Goal: Use online tool/utility

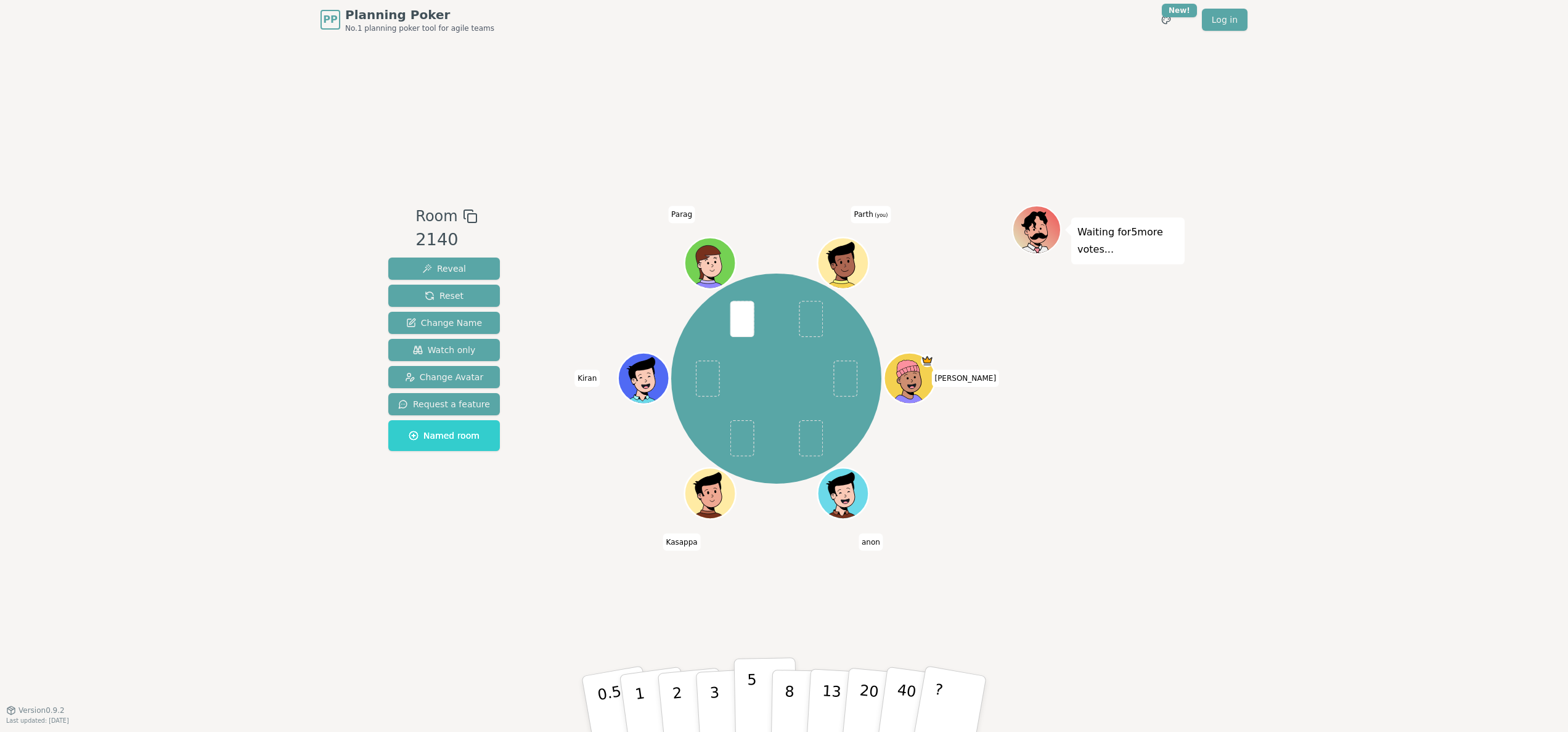
click at [757, 704] on button "5" at bounding box center [765, 704] width 63 height 94
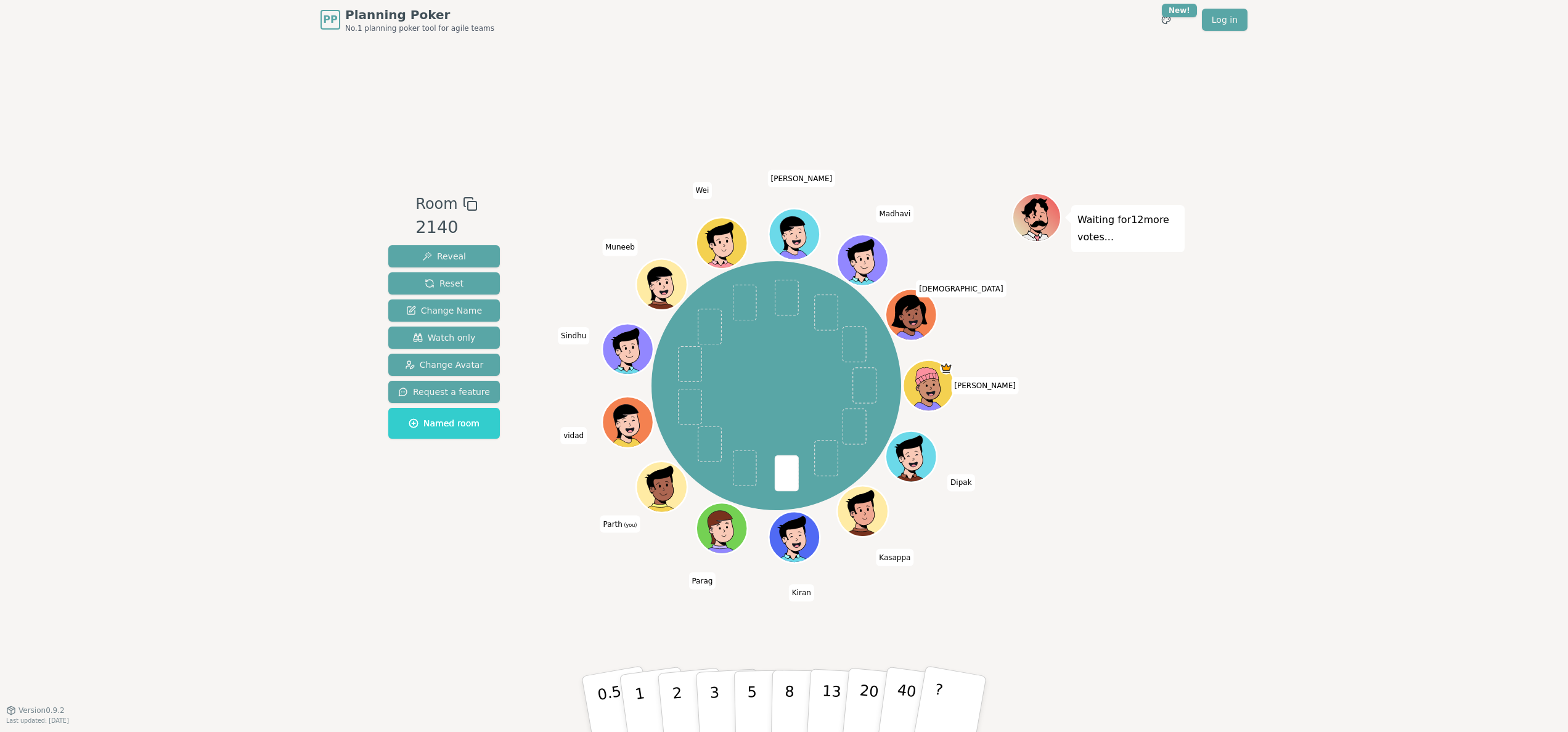
click at [1179, 393] on div "Waiting for 12 more votes..." at bounding box center [1098, 374] width 173 height 363
drag, startPoint x: 781, startPoint y: 587, endPoint x: 814, endPoint y: 598, distance: 34.8
click at [814, 598] on div "Room 2140 Reveal Reset Change Name Watch only Change Avatar Request a feature N…" at bounding box center [784, 375] width 801 height 670
click at [814, 596] on div "Room 2140 Reveal Reset Change Name Watch only Change Avatar Request a feature N…" at bounding box center [784, 375] width 801 height 670
click at [814, 597] on div "Room 2140 Reveal Reset Change Name Watch only Change Avatar Request a feature N…" at bounding box center [784, 375] width 801 height 670
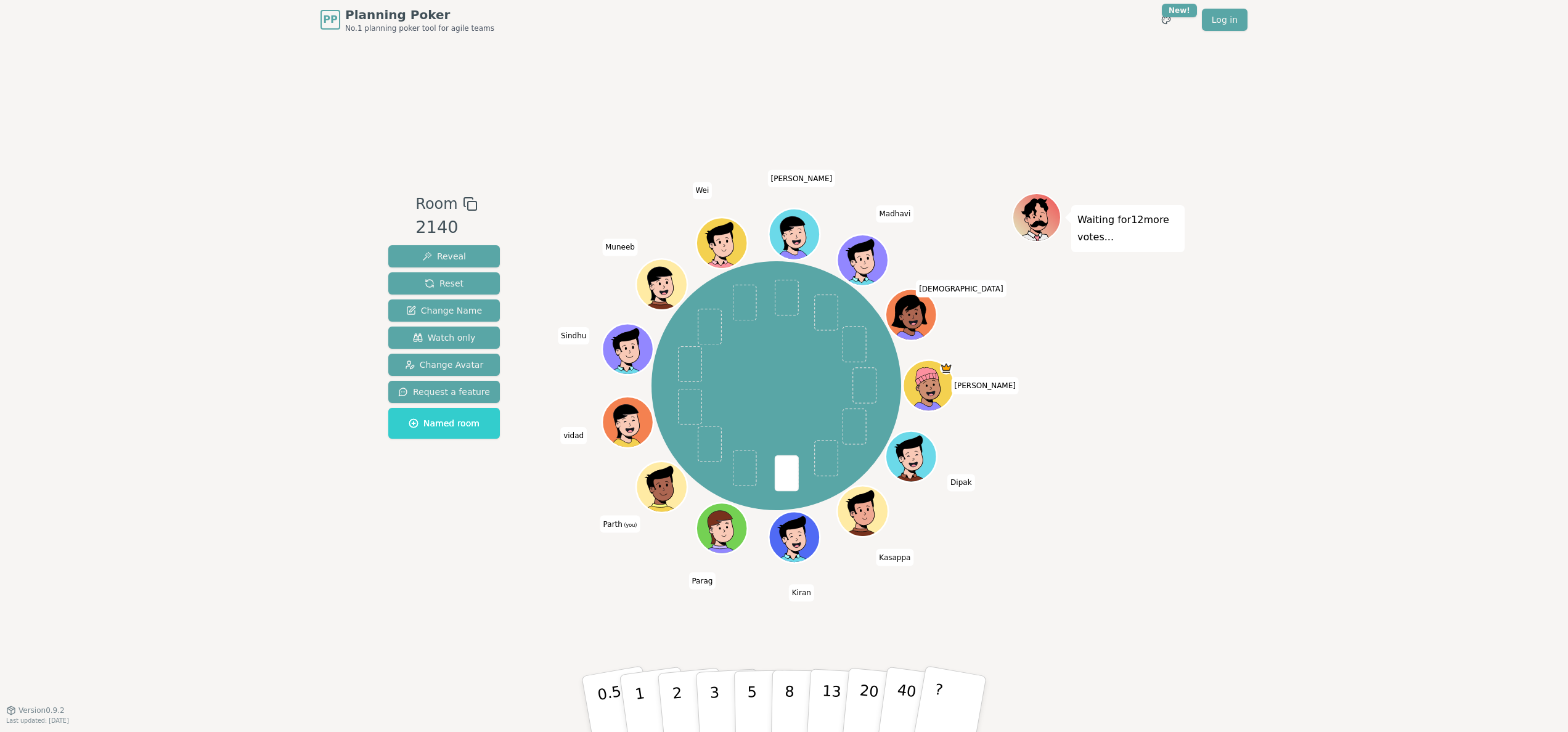
click at [814, 597] on div "Room 2140 Reveal Reset Change Name Watch only Change Avatar Request a feature N…" at bounding box center [784, 375] width 801 height 670
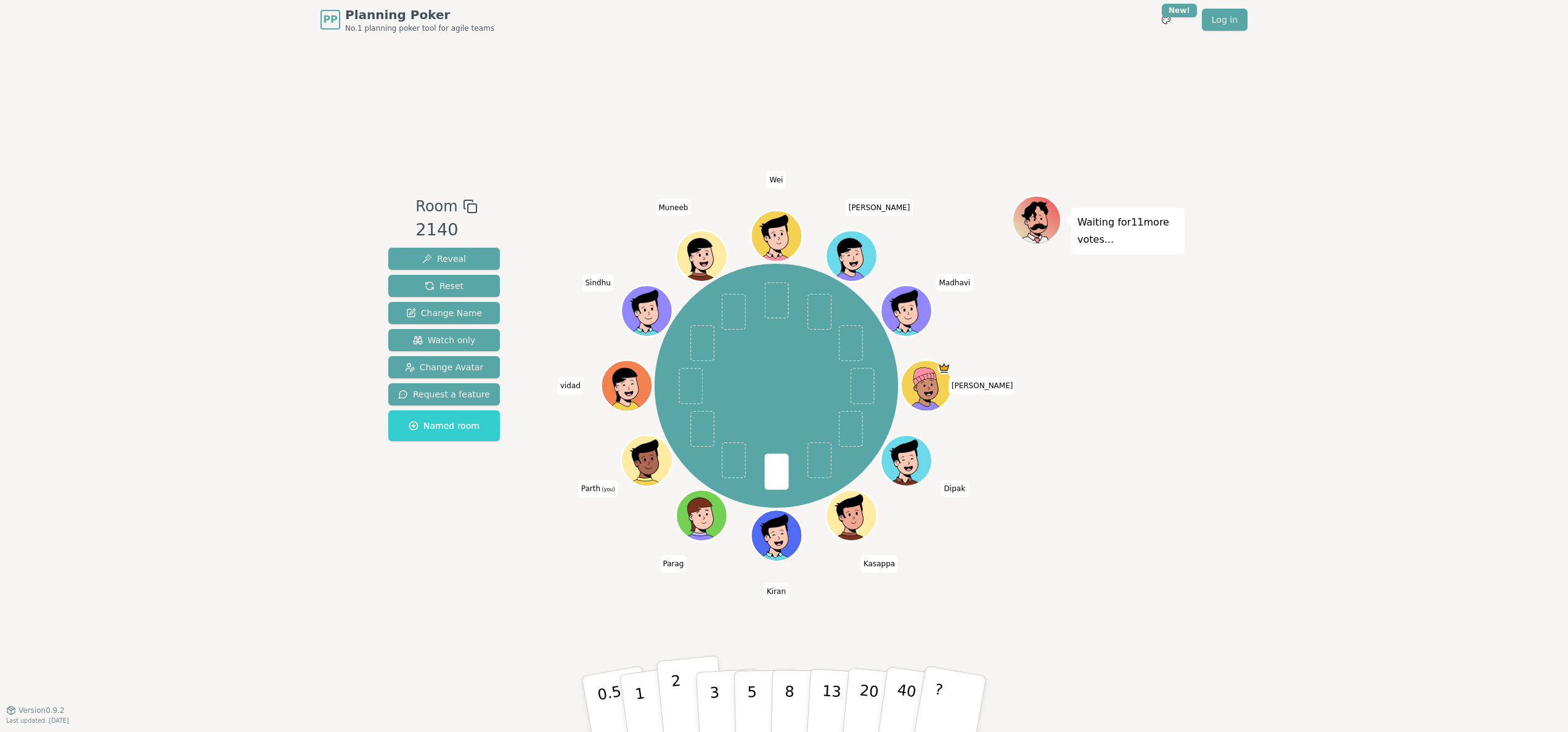
click at [679, 701] on p "2" at bounding box center [679, 706] width 16 height 67
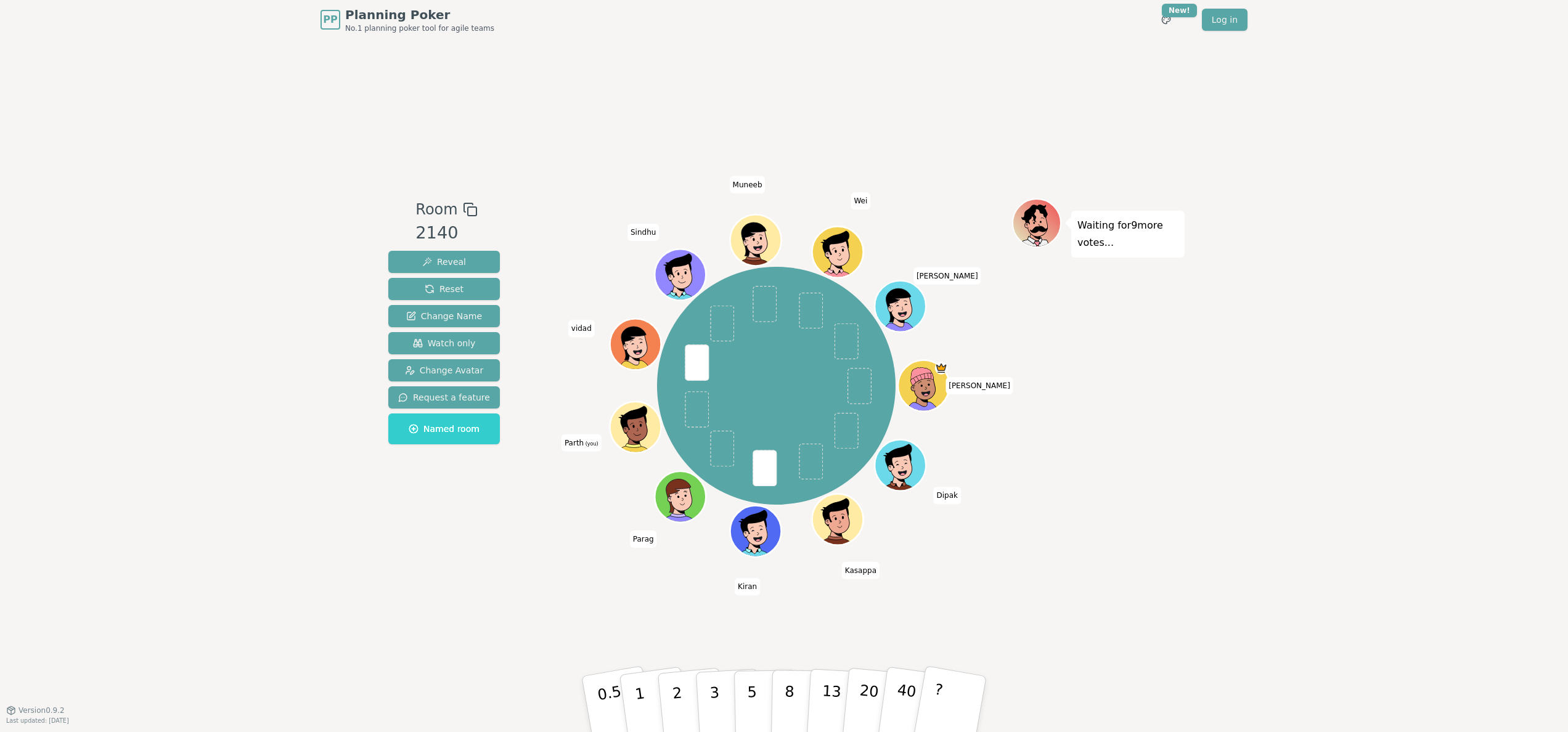
drag, startPoint x: 708, startPoint y: 691, endPoint x: 747, endPoint y: 606, distance: 93.5
click at [747, 606] on div "Room 2140 Reveal Reset Change Name Watch only Change Avatar Request a feature N…" at bounding box center [784, 375] width 801 height 670
drag, startPoint x: 735, startPoint y: 584, endPoint x: 753, endPoint y: 589, distance: 18.7
click at [753, 589] on span "Kiran" at bounding box center [747, 586] width 25 height 17
drag, startPoint x: 753, startPoint y: 589, endPoint x: 725, endPoint y: 689, distance: 103.8
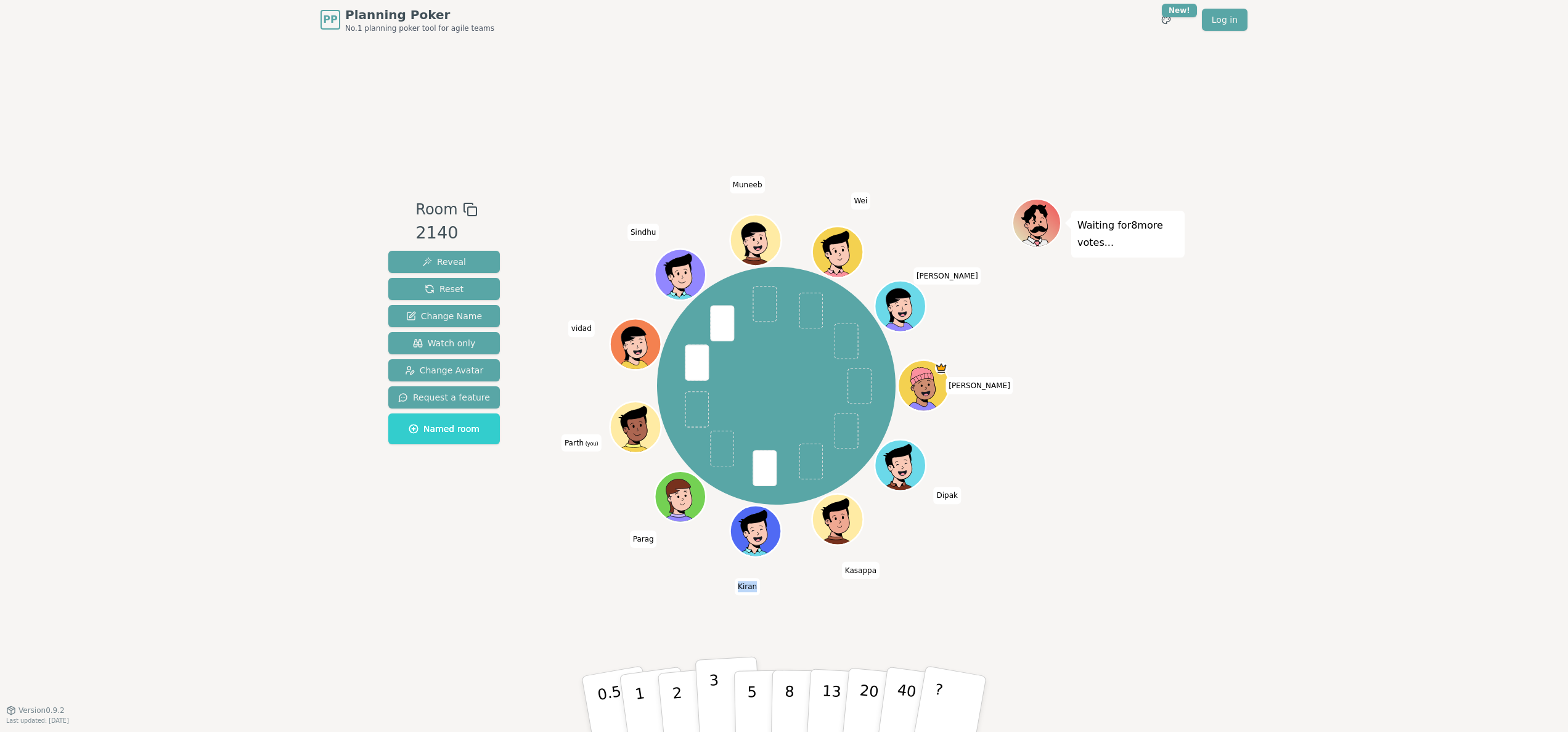
click at [725, 689] on button "3" at bounding box center [728, 704] width 67 height 96
